Goal: Check status: Check status

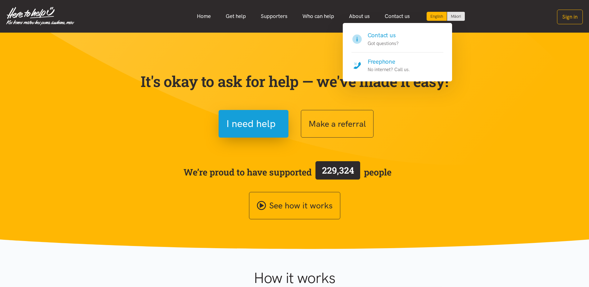
click at [389, 35] on h4 "Contact us" at bounding box center [382, 35] width 31 height 9
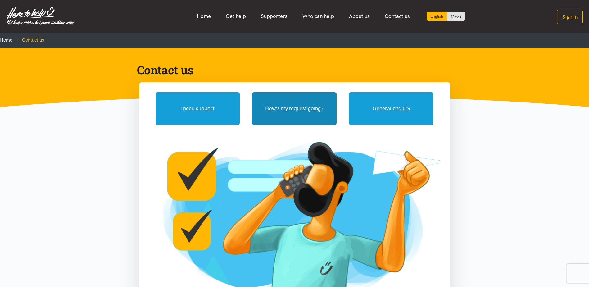
click at [290, 112] on button "How's my request going?" at bounding box center [294, 108] width 84 height 33
